Goal: Complete application form

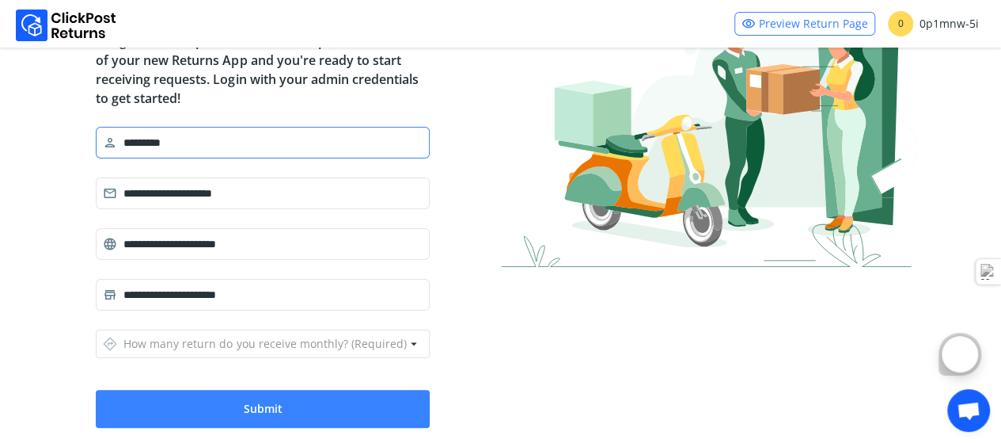
scroll to position [180, 0]
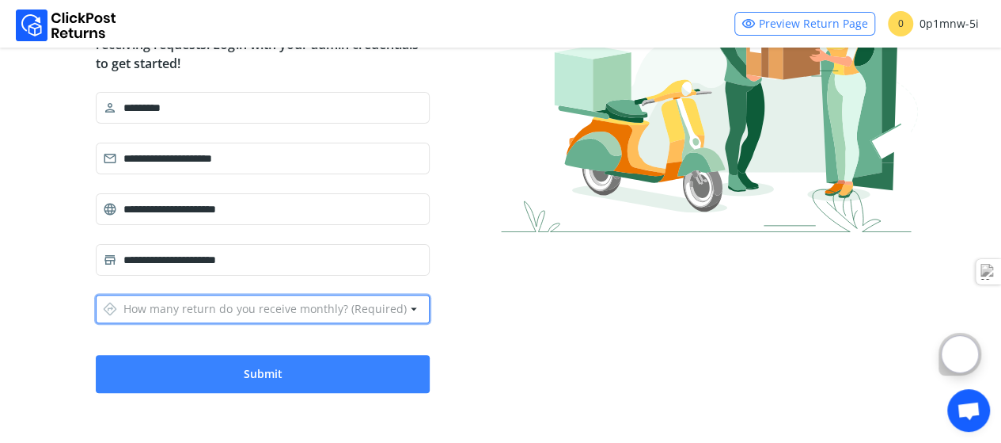
click at [415, 306] on span "arrow_drop_down" at bounding box center [413, 309] width 14 height 22
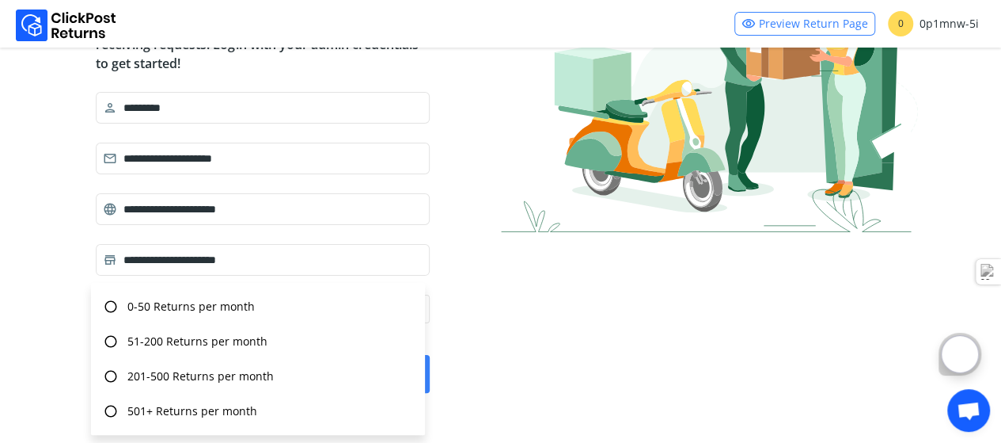
click at [606, 298] on div at bounding box center [709, 136] width 417 height 412
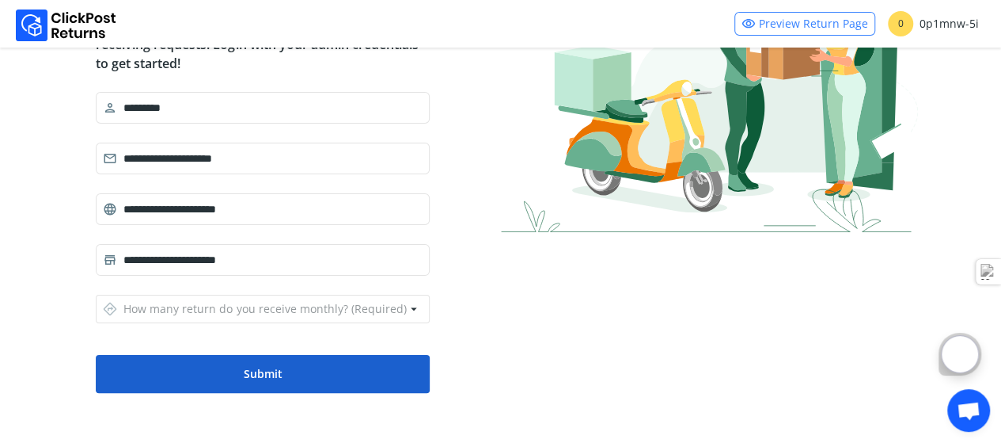
click at [259, 374] on button "Submit" at bounding box center [263, 374] width 334 height 38
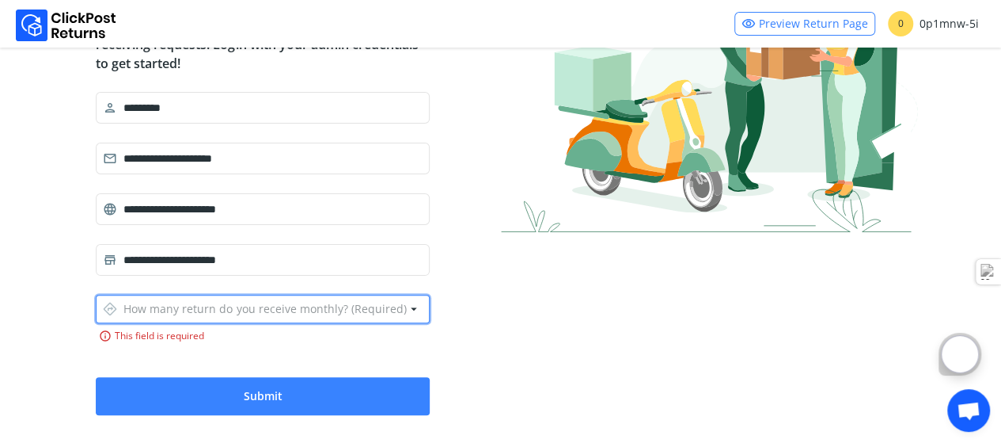
click at [409, 307] on span "arrow_drop_down" at bounding box center [413, 309] width 14 height 22
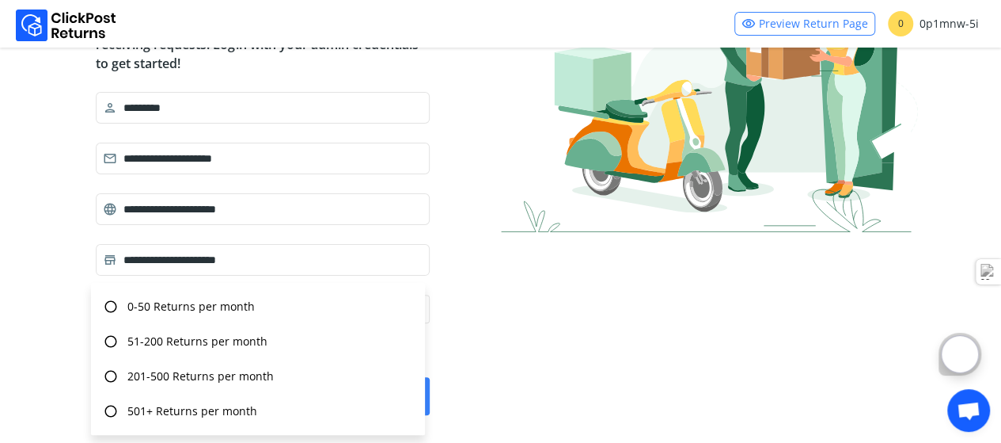
click at [534, 334] on div at bounding box center [709, 136] width 417 height 412
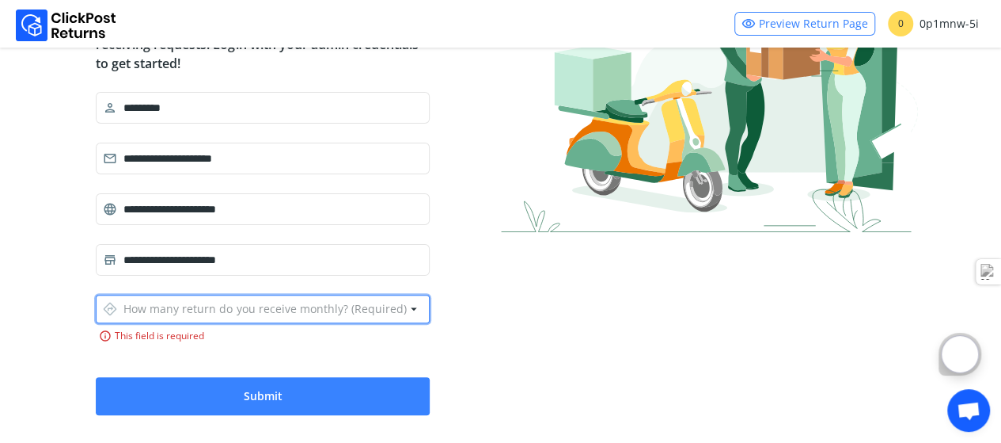
click at [415, 307] on span "arrow_drop_down" at bounding box center [413, 309] width 14 height 22
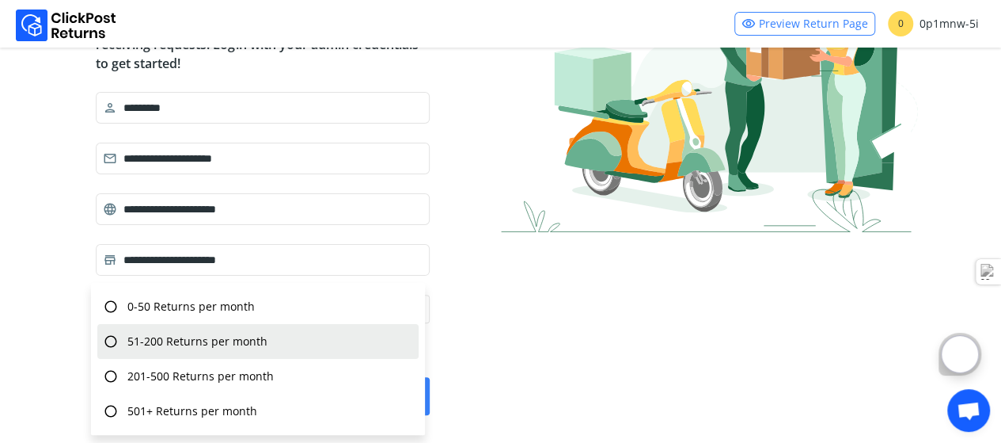
click at [348, 341] on div "radio_button_unchecked 51-200 Returns per month" at bounding box center [257, 341] width 321 height 35
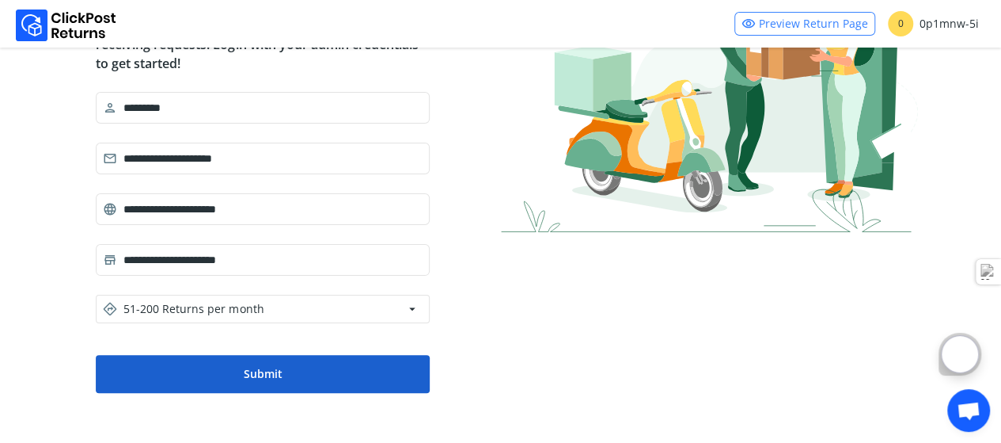
click at [293, 370] on button "Submit" at bounding box center [263, 374] width 334 height 38
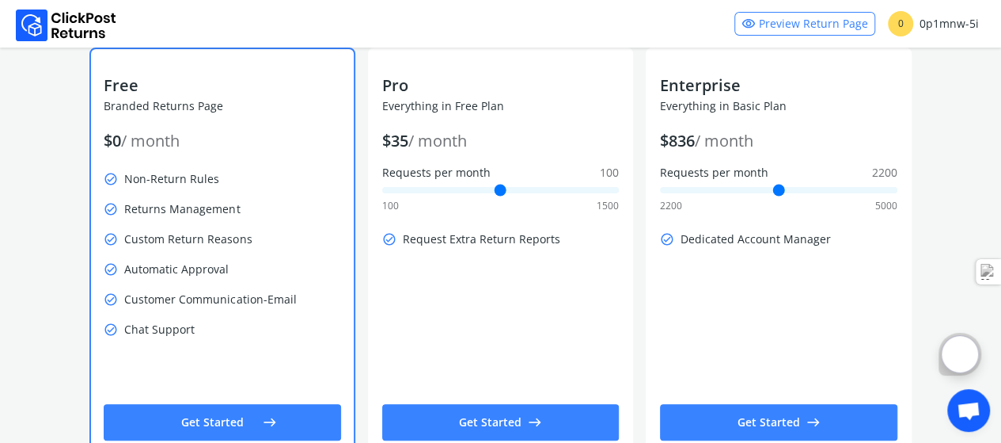
scroll to position [169, 0]
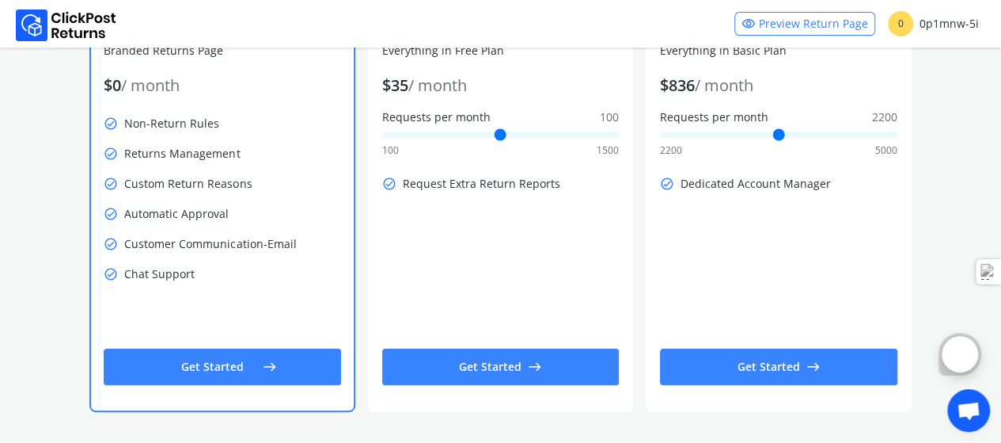
click at [225, 370] on button "Get Started east" at bounding box center [222, 366] width 237 height 36
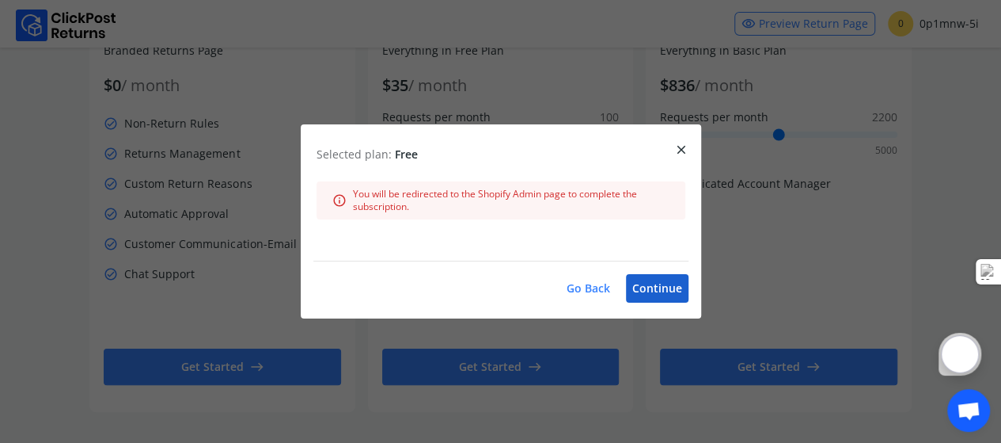
click at [627, 290] on button "Continue" at bounding box center [657, 288] width 63 height 28
